Goal: Check status: Check status

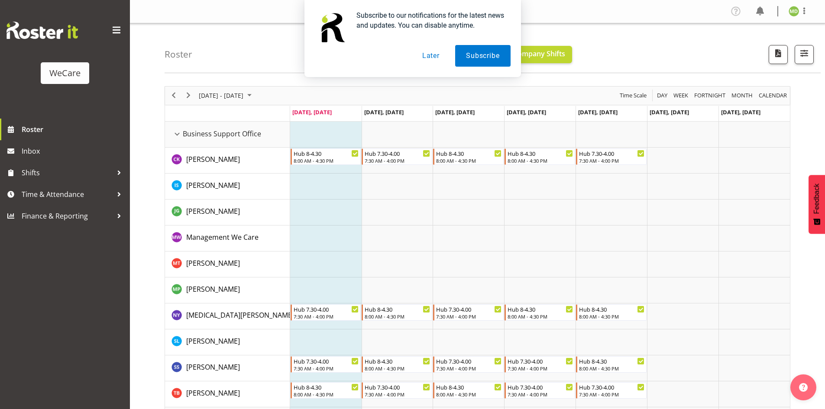
click at [437, 56] on button "Later" at bounding box center [430, 56] width 39 height 22
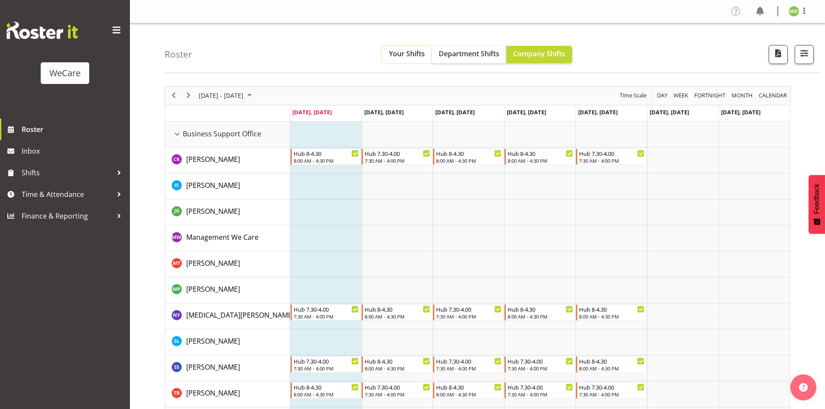
click at [421, 47] on button "Your Shifts" at bounding box center [407, 54] width 50 height 17
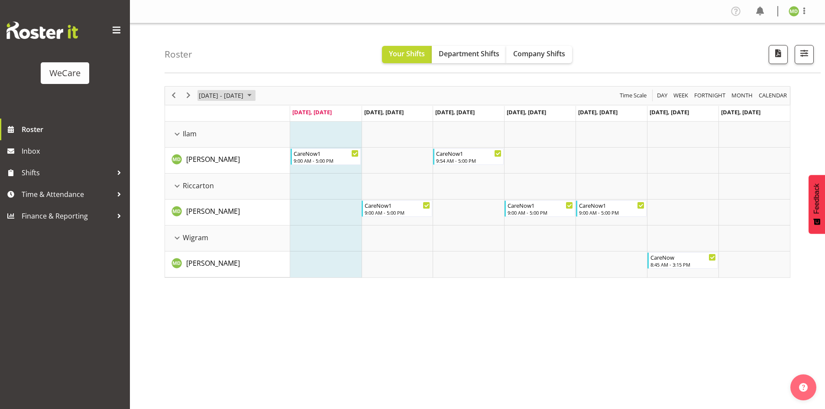
click at [240, 97] on span "[DATE] - [DATE]" at bounding box center [221, 95] width 46 height 11
click at [292, 117] on span "next month" at bounding box center [289, 118] width 15 height 16
drag, startPoint x: 293, startPoint y: 117, endPoint x: 285, endPoint y: 126, distance: 11.7
click at [293, 116] on span "next month" at bounding box center [289, 118] width 15 height 16
click at [207, 159] on span "3" at bounding box center [207, 161] width 13 height 13
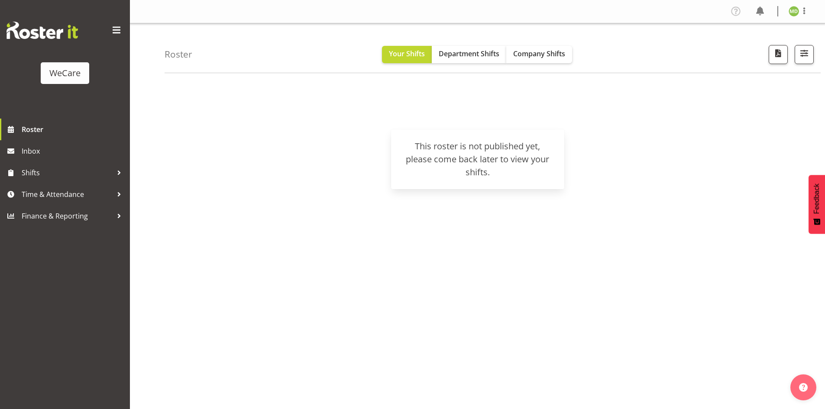
click at [45, 18] on div "WeCare" at bounding box center [65, 59] width 130 height 119
click at [45, 32] on img at bounding box center [41, 30] width 71 height 17
click at [24, 129] on span "Roster" at bounding box center [74, 129] width 104 height 13
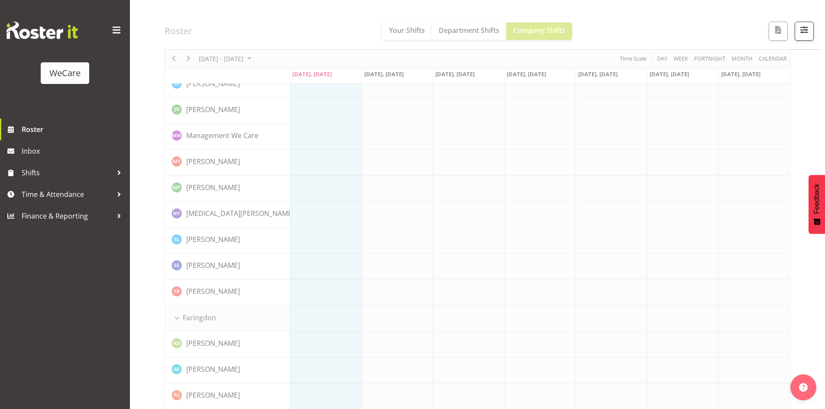
scroll to position [104, 0]
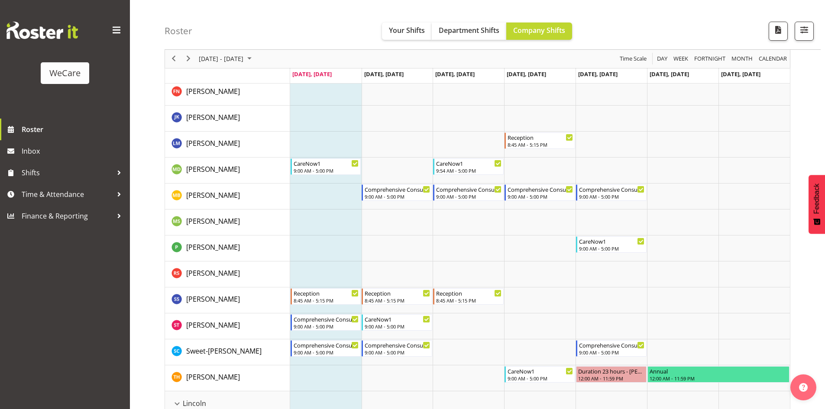
scroll to position [1145, 0]
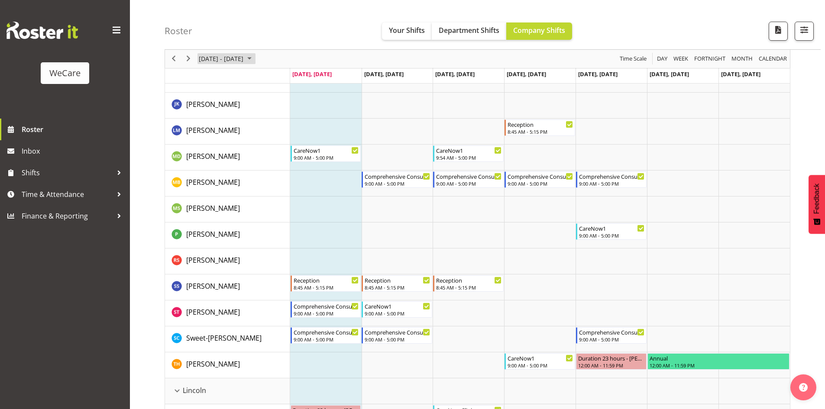
click at [244, 59] on span "[DATE] - [DATE]" at bounding box center [221, 59] width 46 height 11
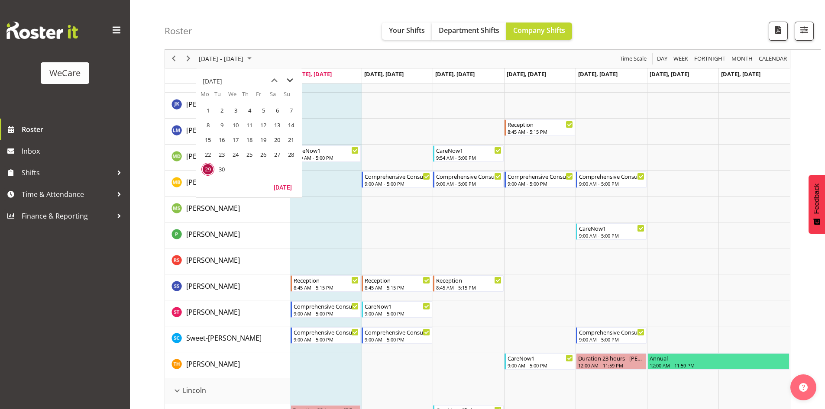
click at [289, 86] on span "next month" at bounding box center [289, 81] width 15 height 16
click at [210, 123] on span "3" at bounding box center [207, 125] width 13 height 13
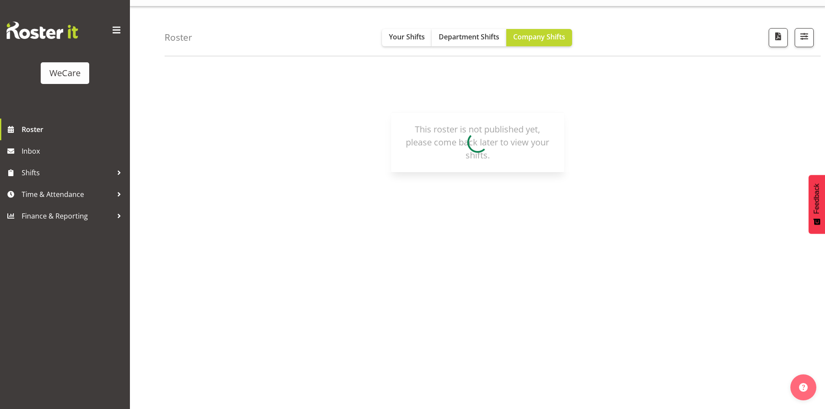
scroll to position [17, 0]
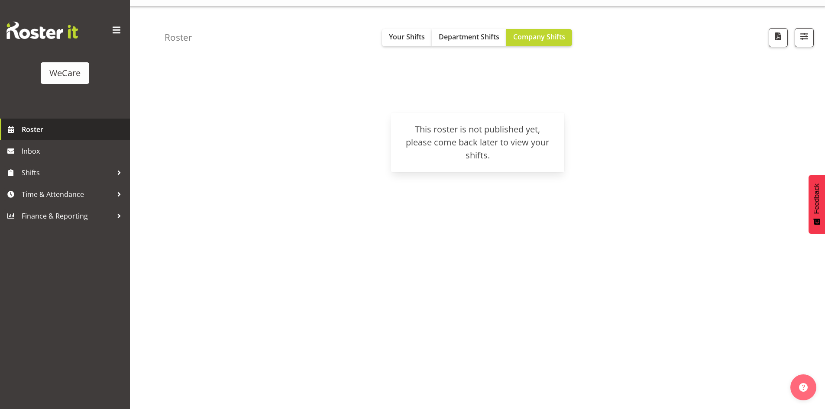
click at [41, 128] on span "Roster" at bounding box center [74, 129] width 104 height 13
